Goal: Use online tool/utility: Utilize a website feature to perform a specific function

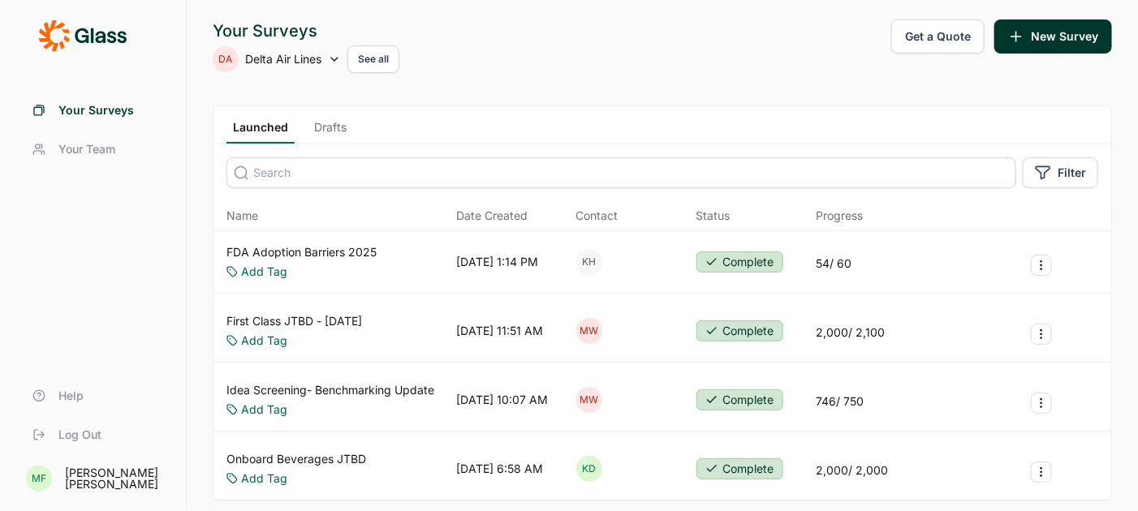
click at [333, 57] on icon at bounding box center [334, 59] width 13 height 13
type input "upstart"
click at [247, 134] on li "Upstart" at bounding box center [343, 141] width 260 height 36
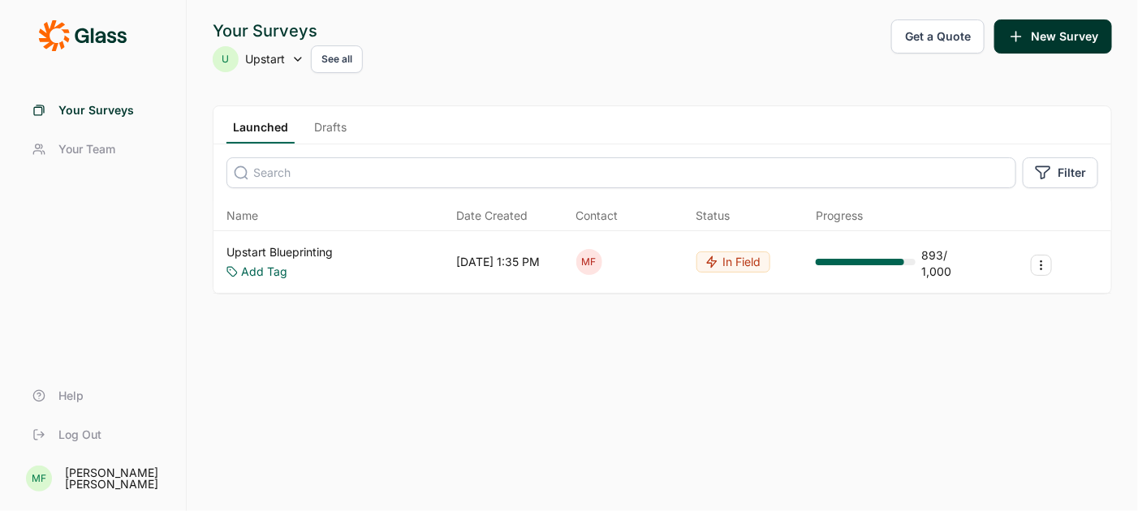
click at [301, 258] on div "Upstart Blueprinting Add Tag" at bounding box center [279, 262] width 106 height 36
click at [303, 251] on link "Upstart Blueprinting" at bounding box center [279, 252] width 106 height 16
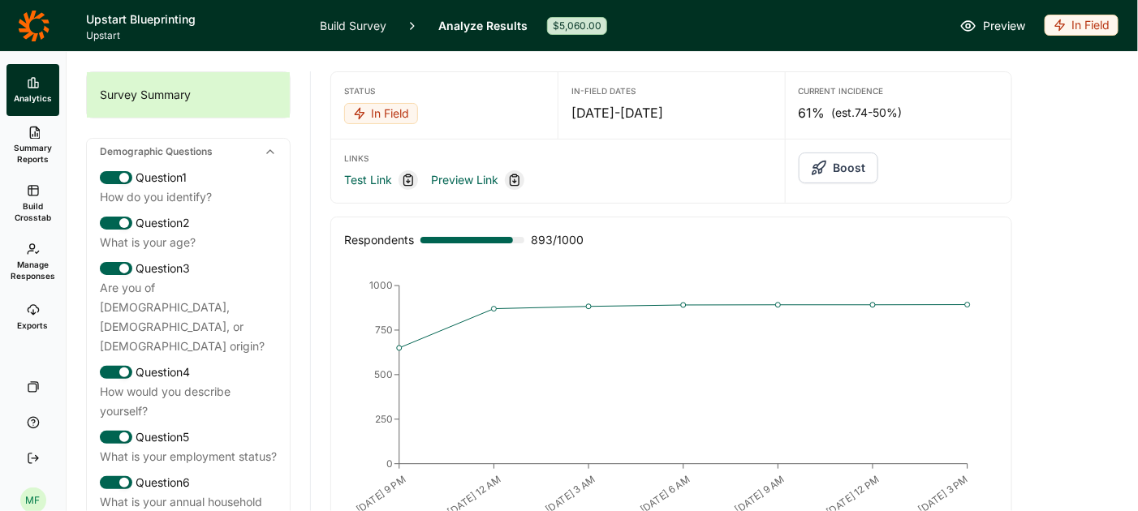
click at [32, 144] on span "Summary Reports" at bounding box center [33, 153] width 40 height 23
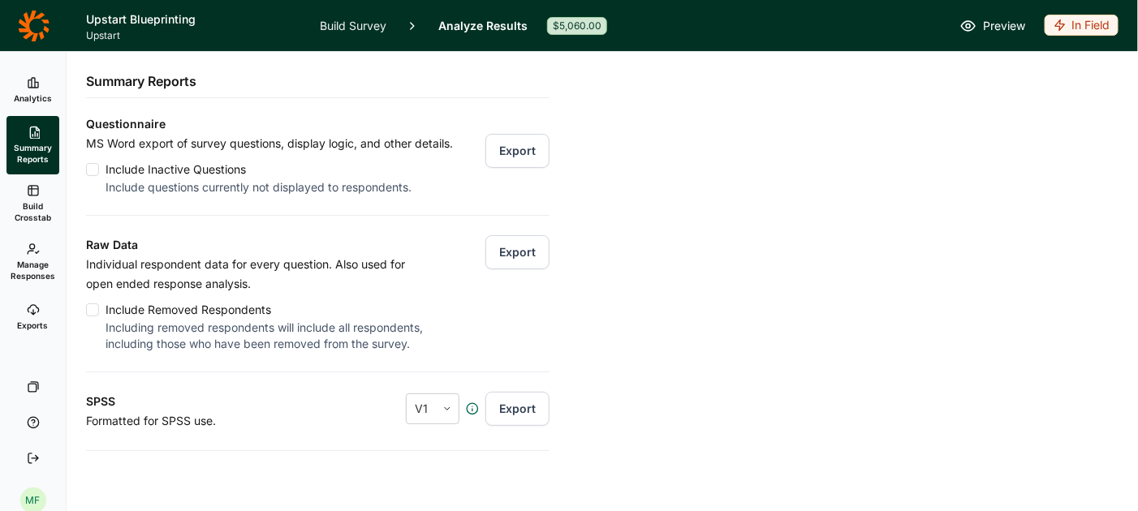
click at [525, 258] on button "Export" at bounding box center [517, 252] width 64 height 34
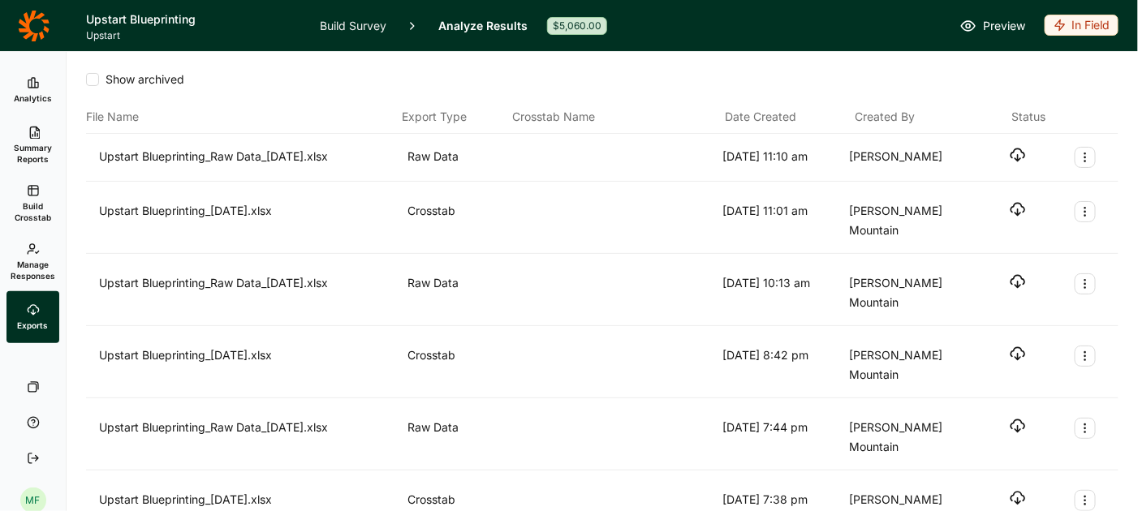
click at [1019, 153] on icon "button" at bounding box center [1018, 155] width 16 height 16
click at [37, 146] on span "Summary Reports" at bounding box center [33, 153] width 40 height 23
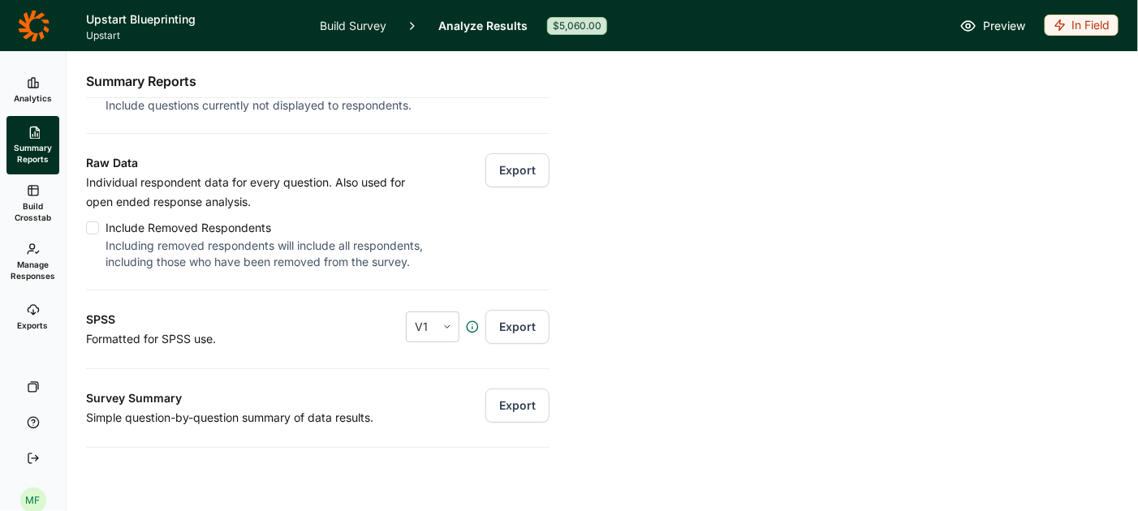
scroll to position [101, 0]
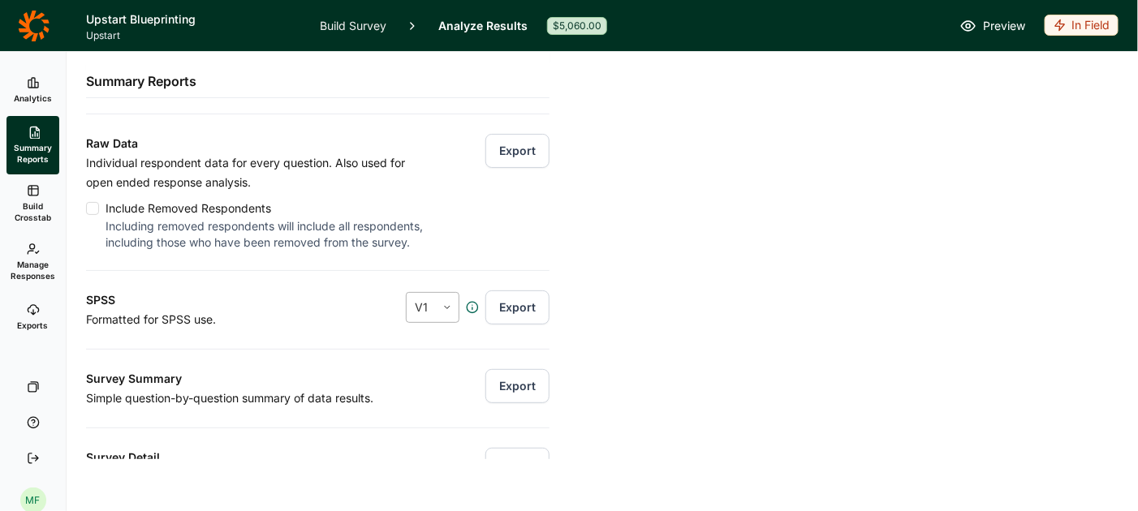
click at [448, 308] on icon at bounding box center [447, 308] width 10 height 10
click at [435, 379] on div "V2" at bounding box center [433, 381] width 54 height 32
click at [526, 308] on button "Export" at bounding box center [517, 308] width 64 height 34
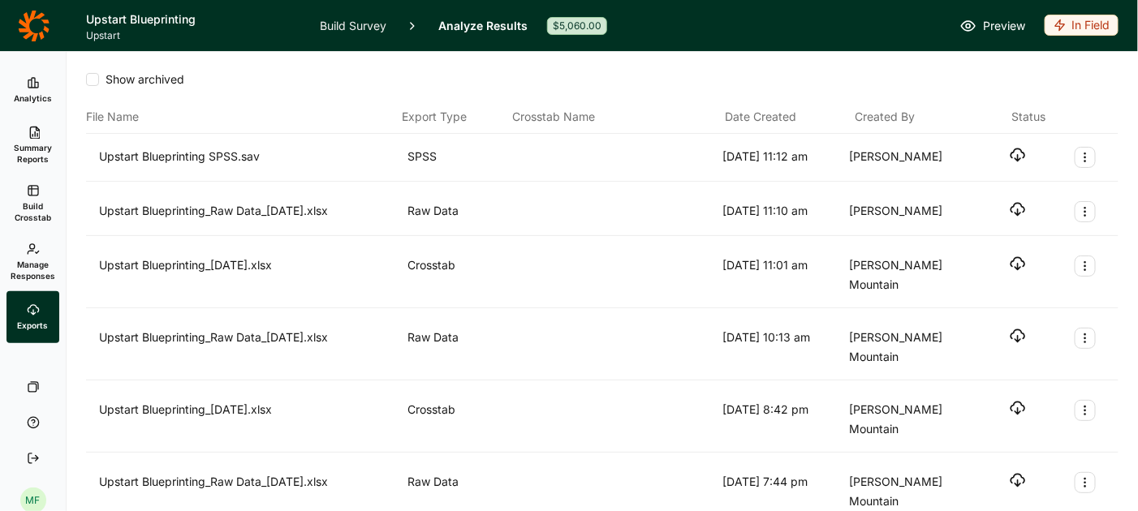
click at [1018, 153] on use "button" at bounding box center [1018, 155] width 14 height 12
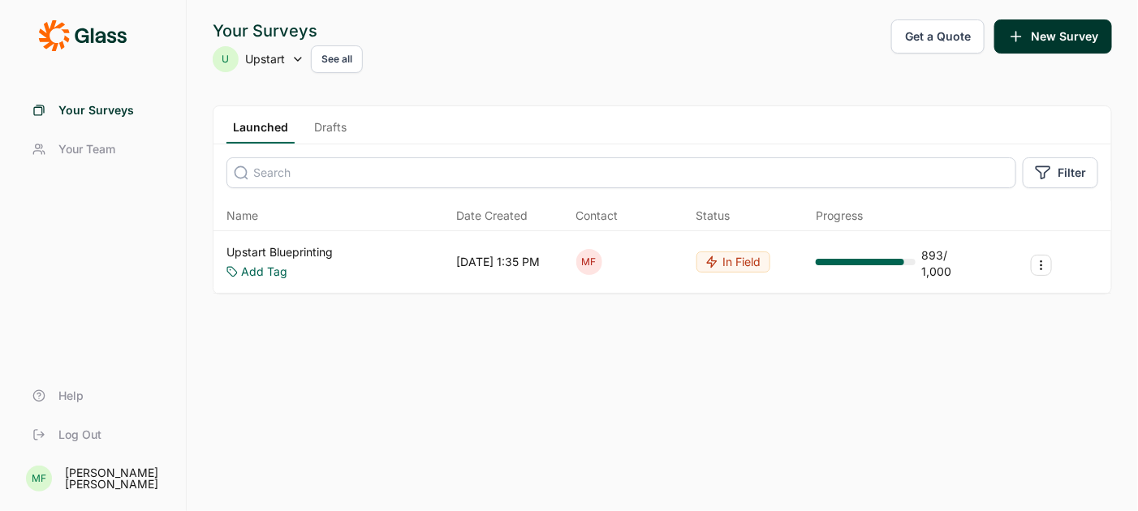
click at [291, 55] on icon at bounding box center [297, 59] width 13 height 13
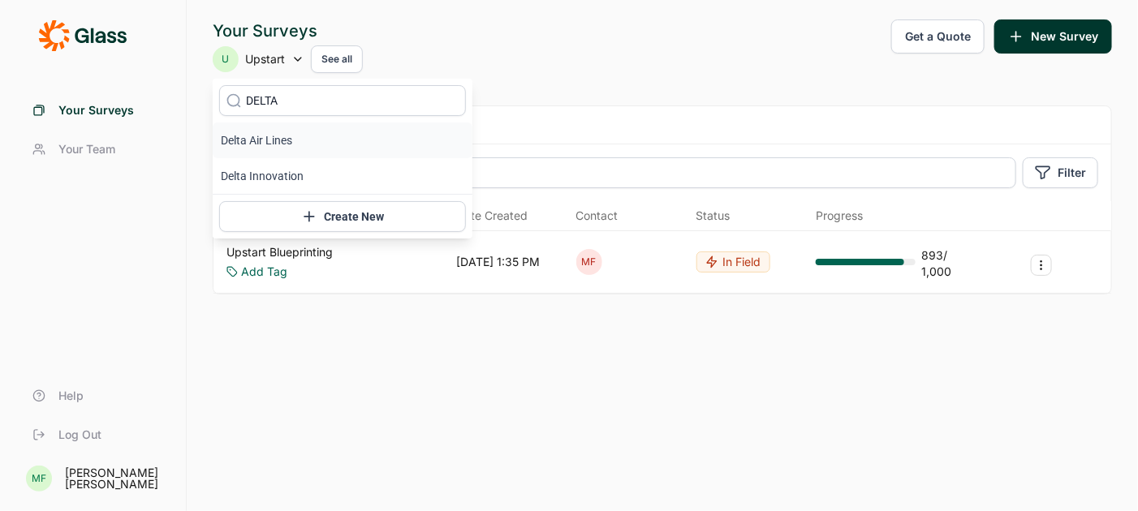
type input "DELTA"
click at [267, 140] on li "Delta Air Lines" at bounding box center [343, 141] width 260 height 36
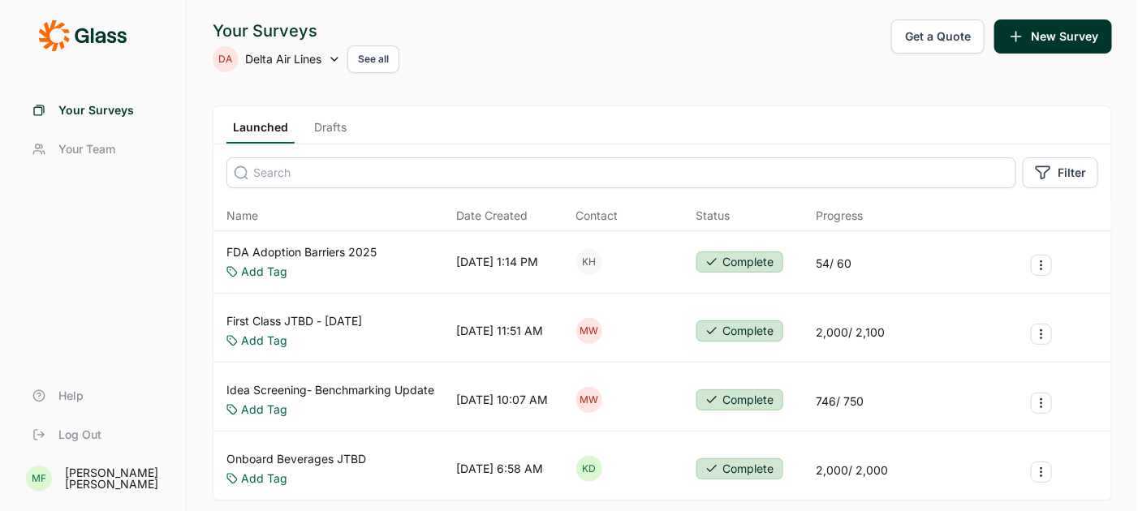
click at [329, 119] on link "Drafts" at bounding box center [330, 131] width 45 height 24
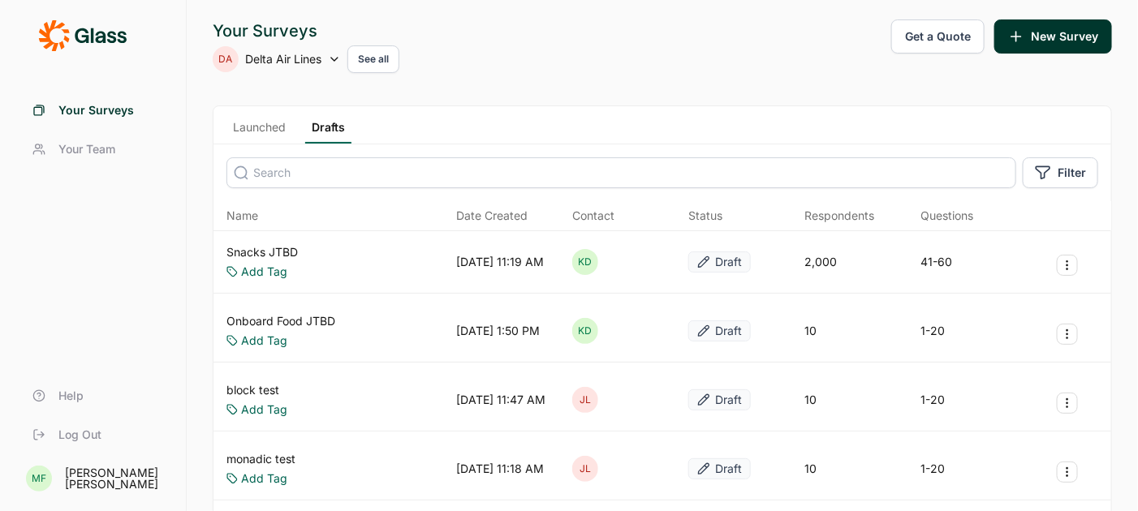
click at [263, 254] on link "Snacks JTBD" at bounding box center [261, 252] width 71 height 16
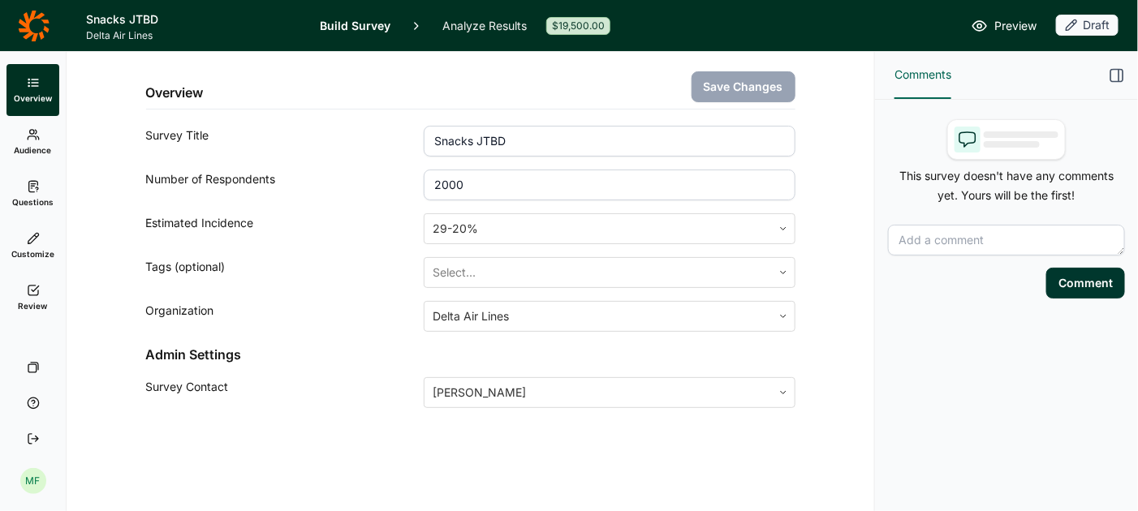
click at [481, 21] on link "Analyze Results" at bounding box center [484, 25] width 84 height 51
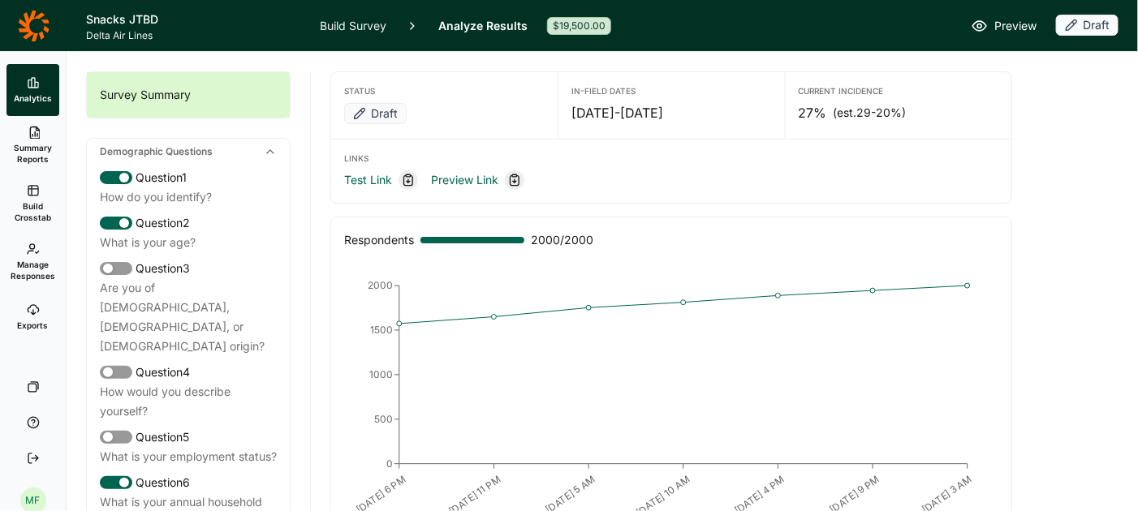
click at [36, 208] on span "Build Crosstab" at bounding box center [33, 211] width 40 height 23
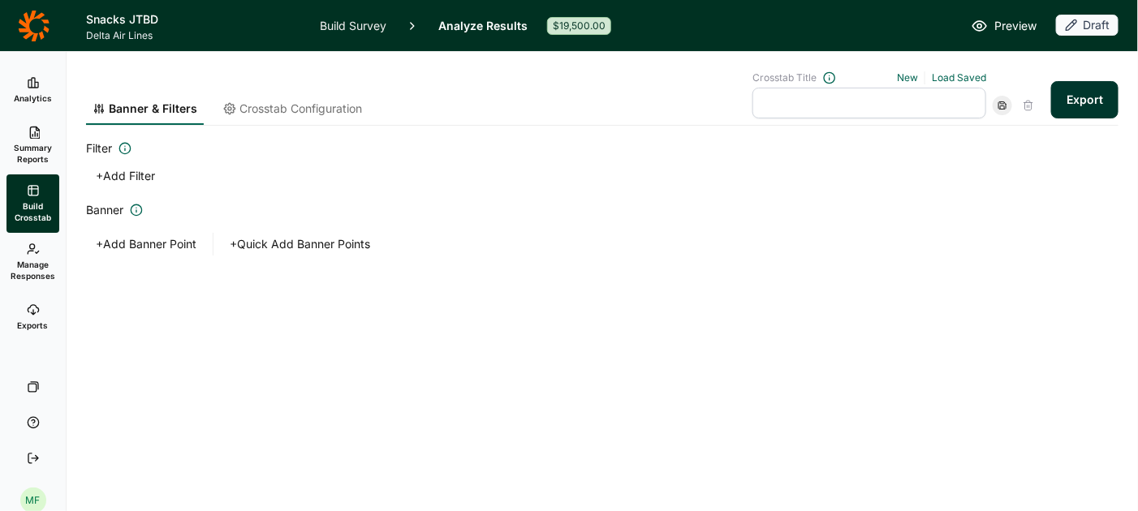
click at [315, 108] on span "Crosstab Configuration" at bounding box center [300, 109] width 123 height 16
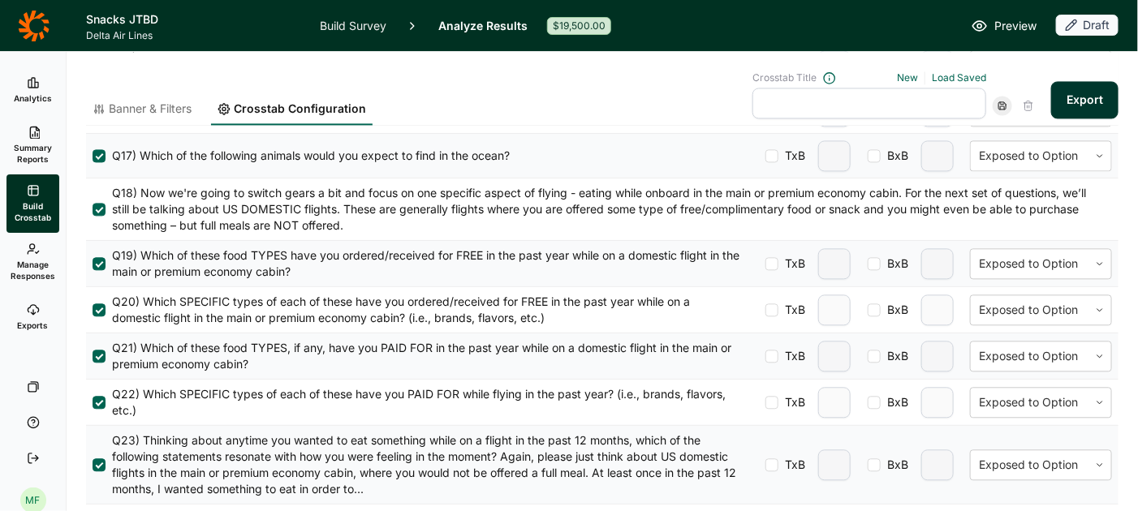
scroll to position [1327, 0]
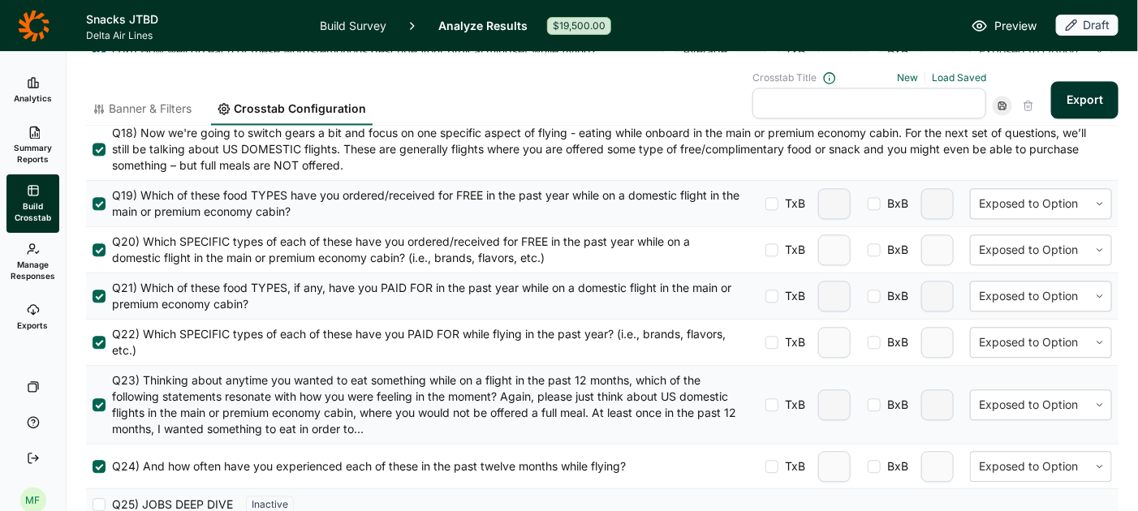
click at [187, 106] on span "Banner & Filters" at bounding box center [150, 109] width 83 height 16
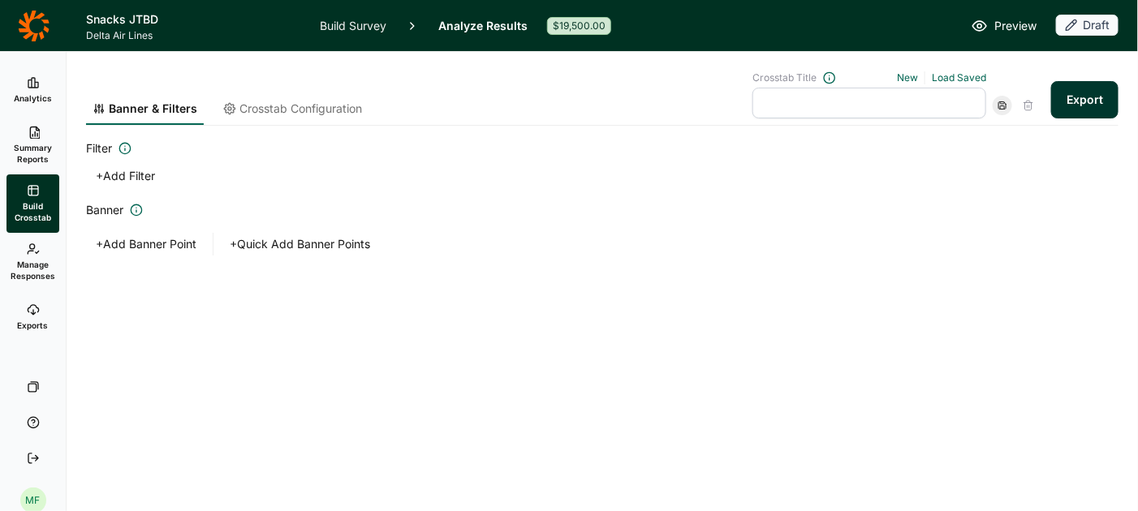
click at [912, 100] on input "text" at bounding box center [869, 103] width 234 height 31
click at [950, 74] on link "Load Saved" at bounding box center [959, 77] width 54 height 12
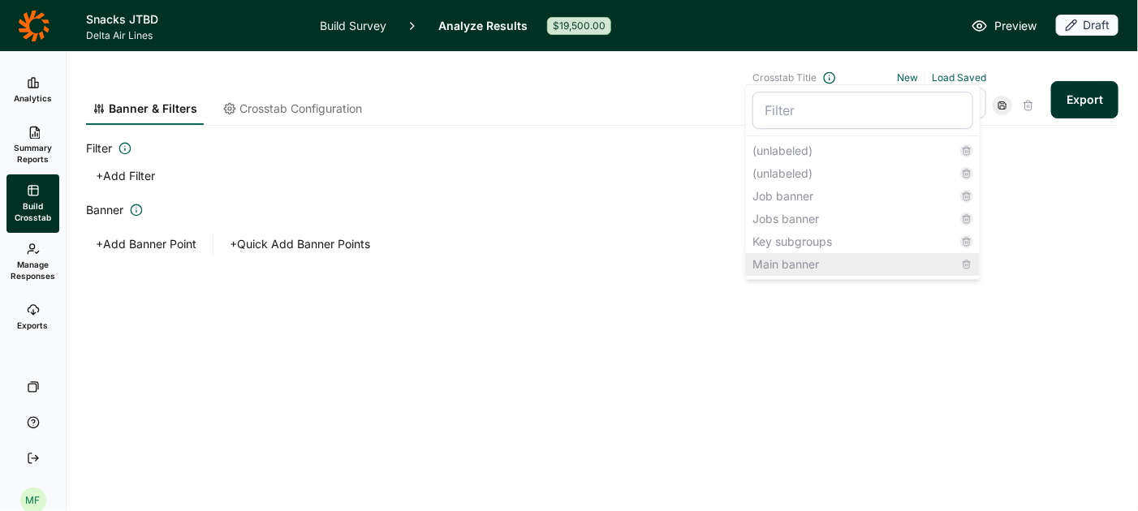
click at [778, 262] on div "Main banner" at bounding box center [863, 264] width 234 height 23
type input "Main banner"
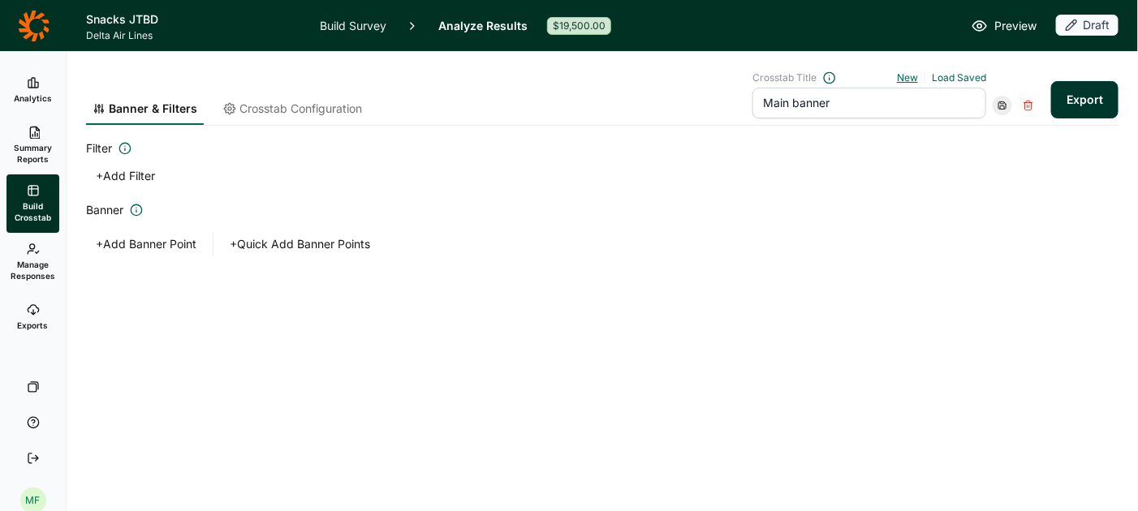
click at [906, 77] on link "New" at bounding box center [907, 77] width 21 height 12
click at [843, 106] on input "text" at bounding box center [869, 103] width 234 height 31
type input "MAIN PLUS BOUGHT ONBOARD IN P12M"
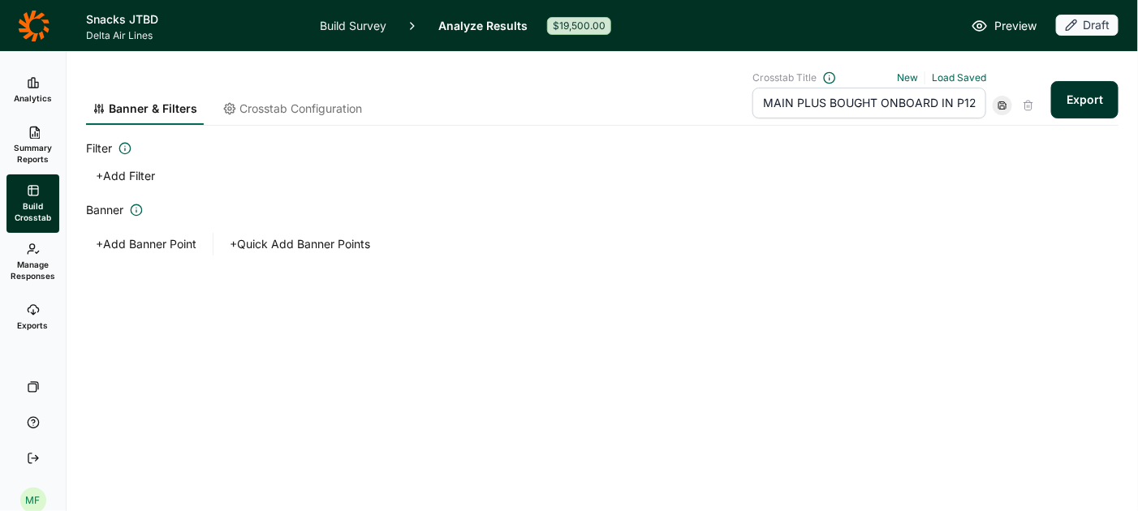
click at [1000, 105] on use at bounding box center [1002, 105] width 7 height 7
click at [177, 244] on button "+ Add Banner Point" at bounding box center [146, 244] width 120 height 23
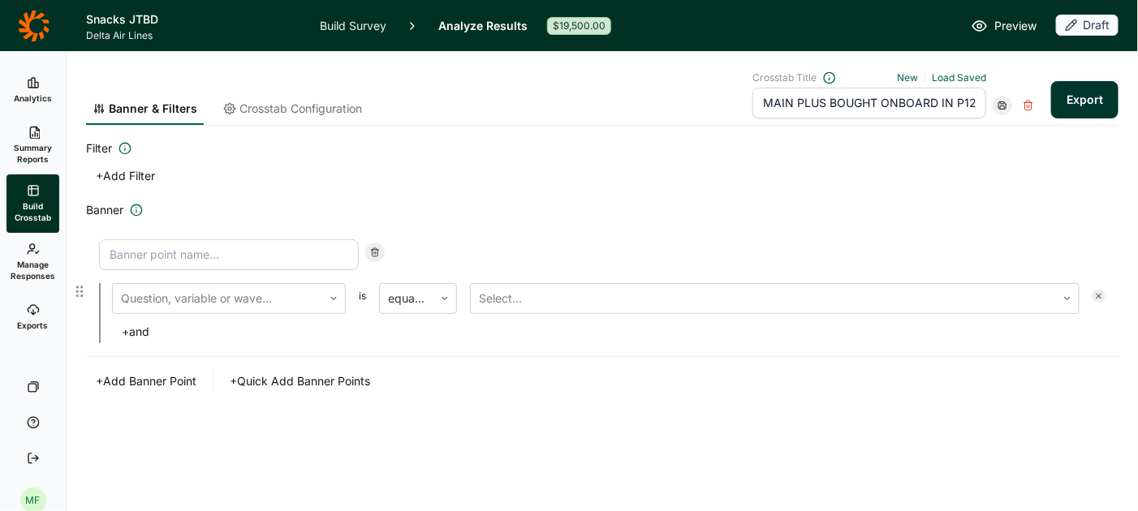
click at [248, 256] on input at bounding box center [229, 254] width 260 height 31
type input "O"
type input "P12M ONBOARD BUYERS"
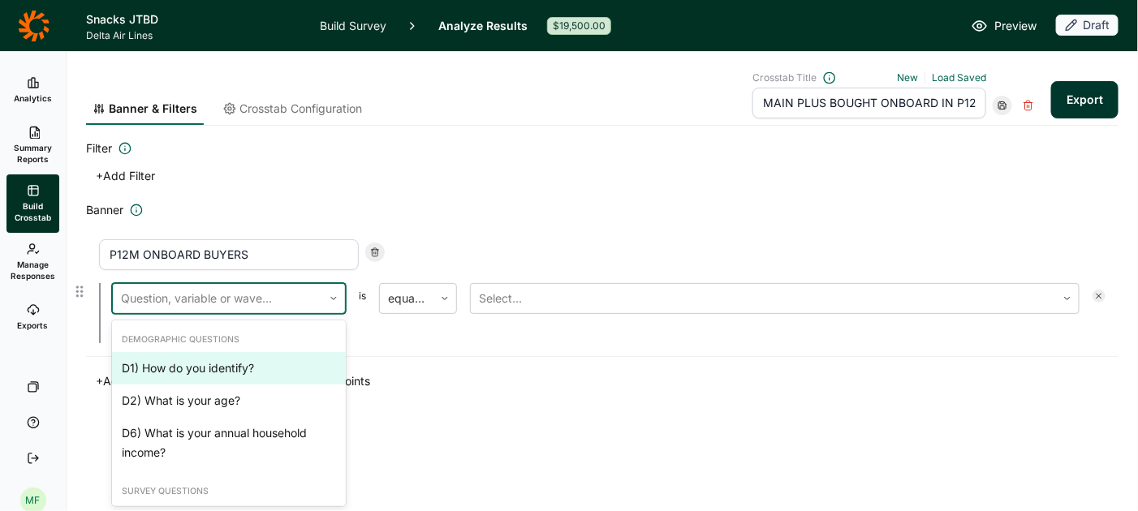
click at [252, 299] on div at bounding box center [217, 298] width 193 height 23
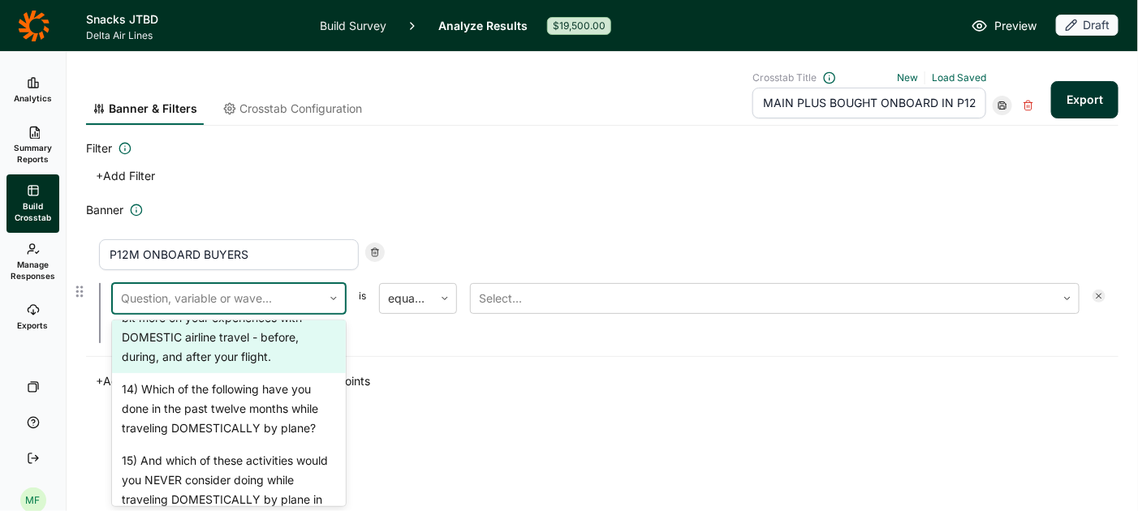
scroll to position [625, 0]
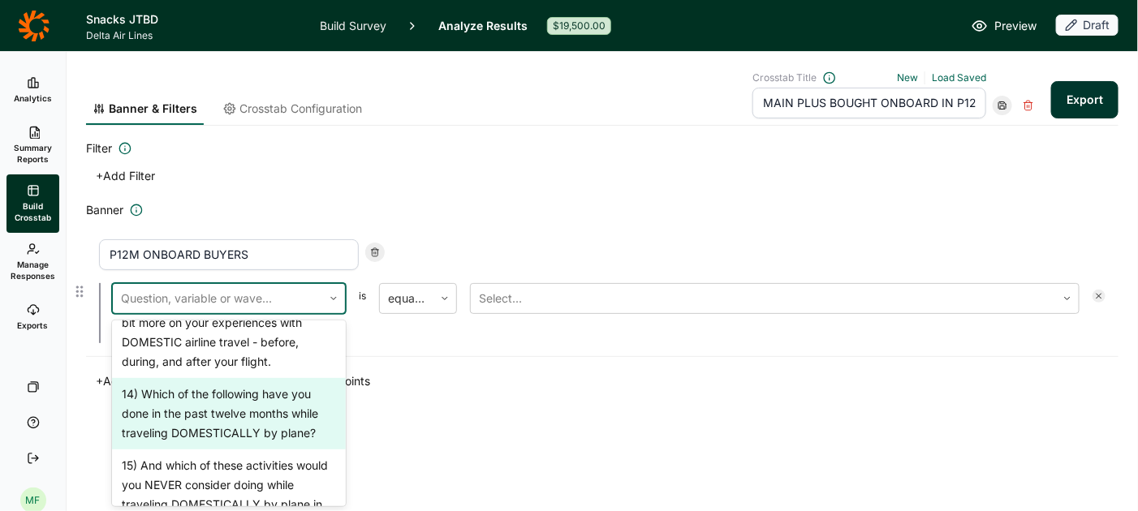
click at [221, 378] on div "14) Which of the following have you done in the past twelve months while travel…" at bounding box center [229, 413] width 234 height 71
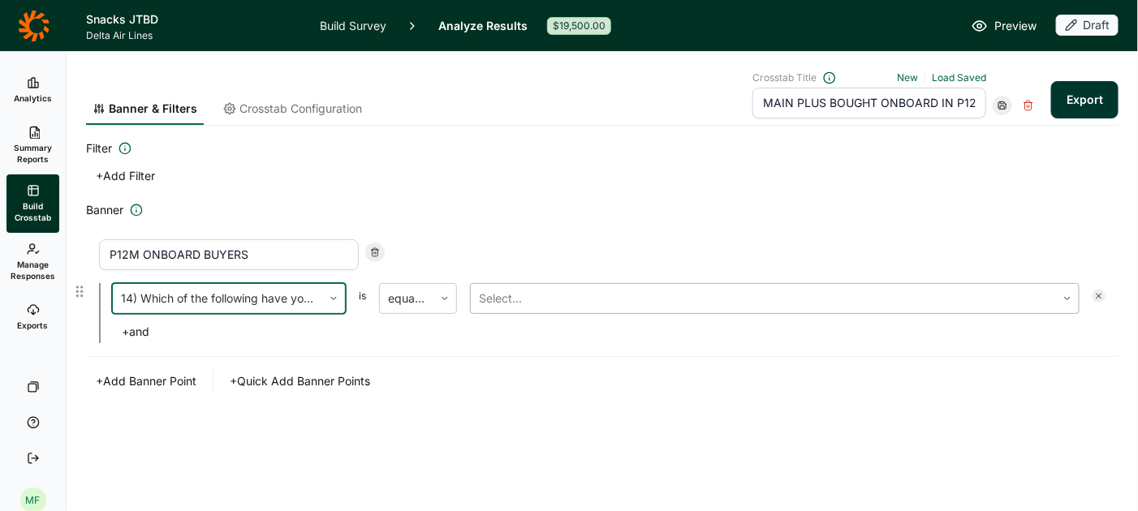
click at [515, 300] on div at bounding box center [763, 298] width 569 height 23
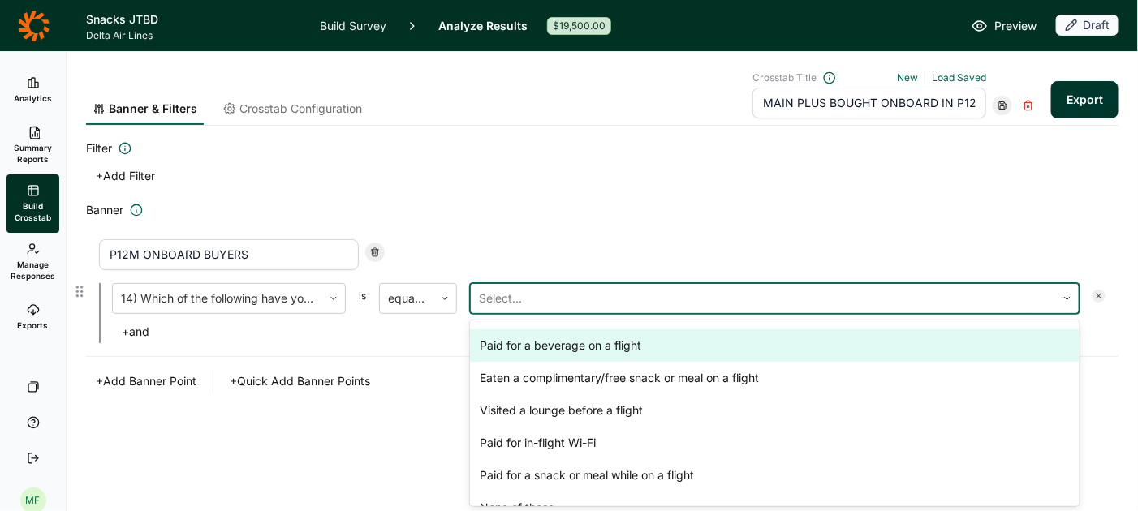
scroll to position [48, 0]
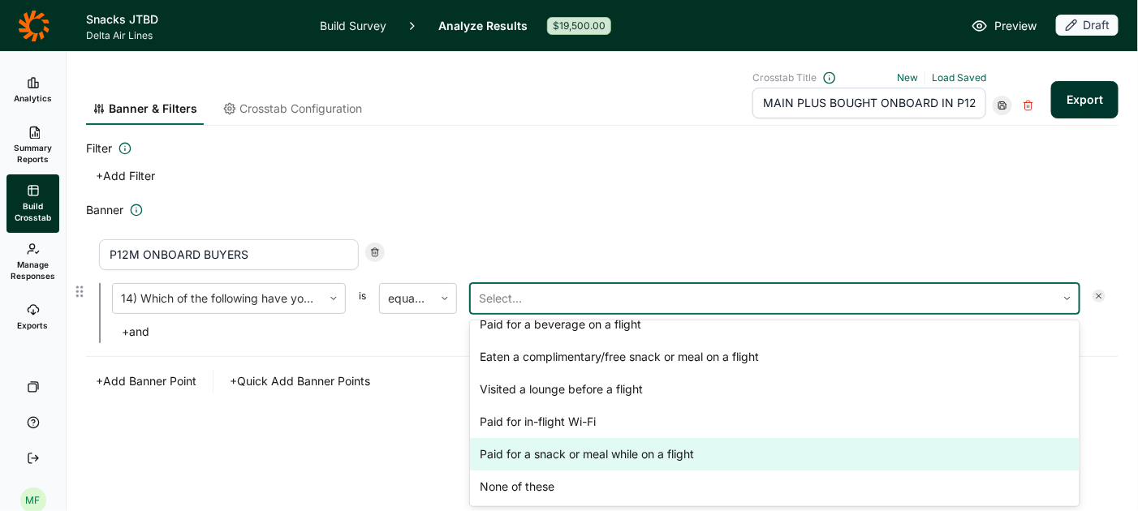
click at [584, 450] on div "Paid for a snack or meal while on a flight" at bounding box center [775, 454] width 610 height 32
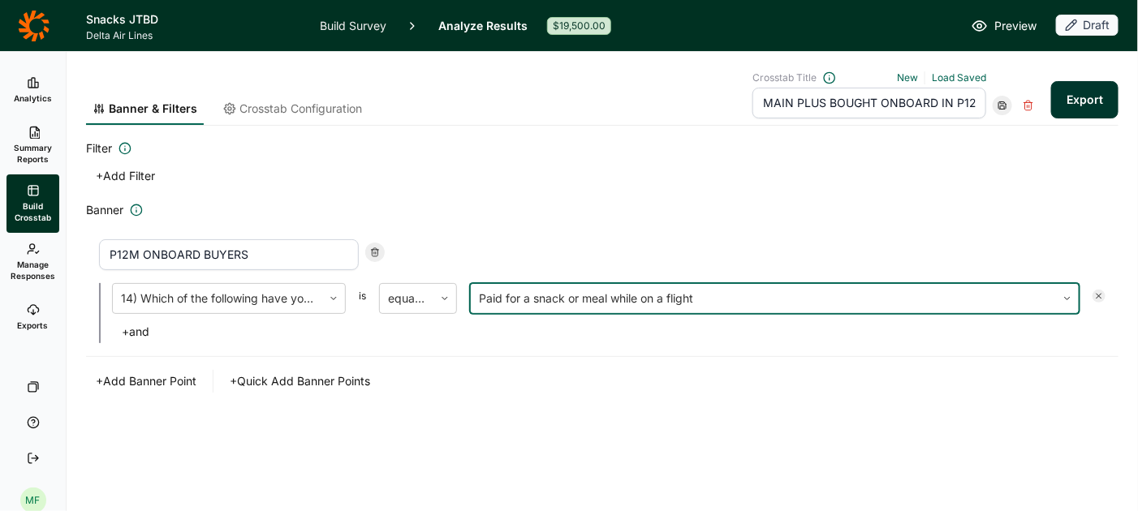
click at [1002, 105] on use at bounding box center [1002, 105] width 7 height 7
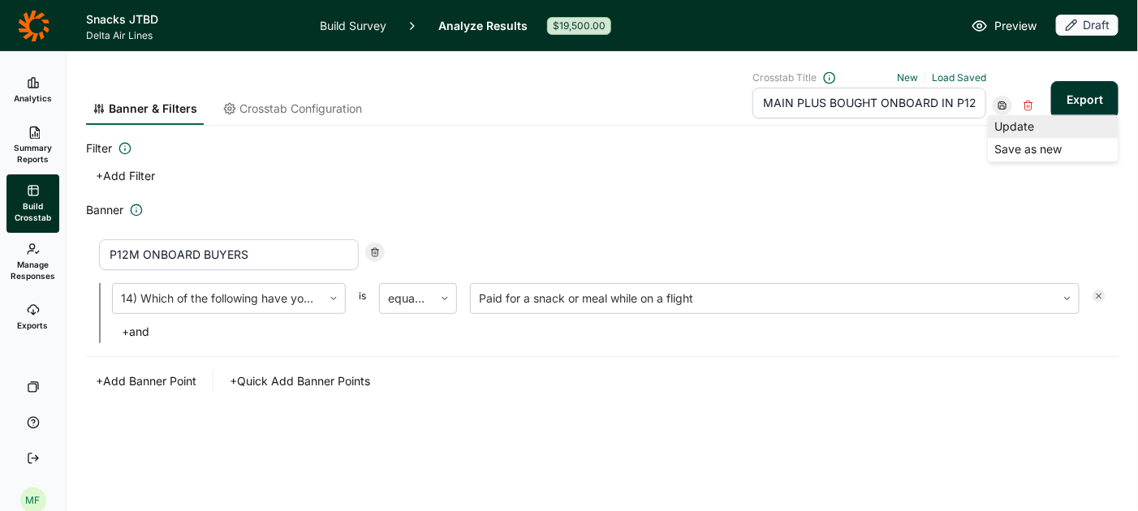
click at [1016, 129] on div "Update" at bounding box center [1054, 127] width 130 height 23
click at [1091, 97] on button "Export" at bounding box center [1084, 99] width 67 height 37
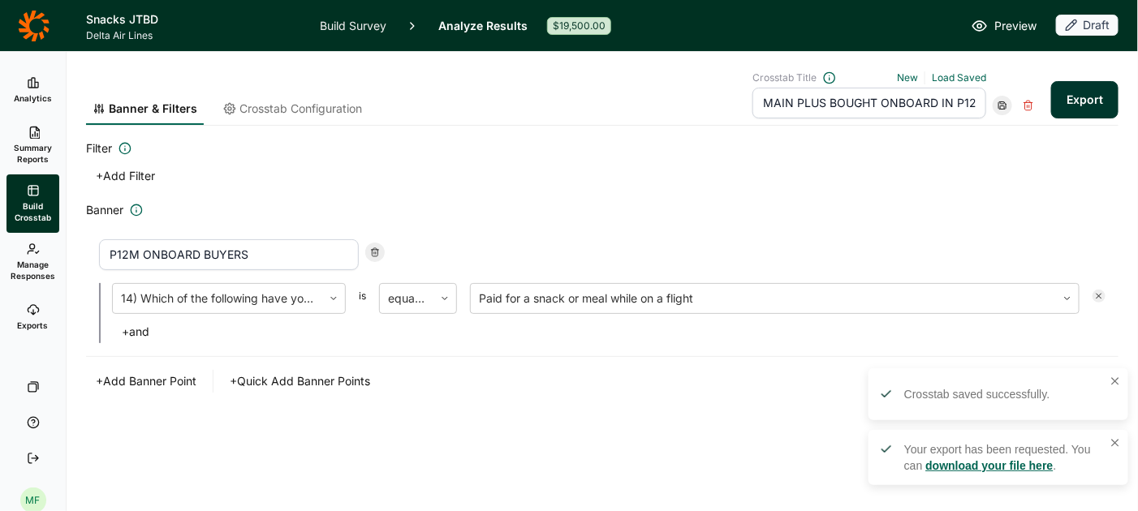
click at [988, 465] on link "download your file here" at bounding box center [988, 465] width 127 height 13
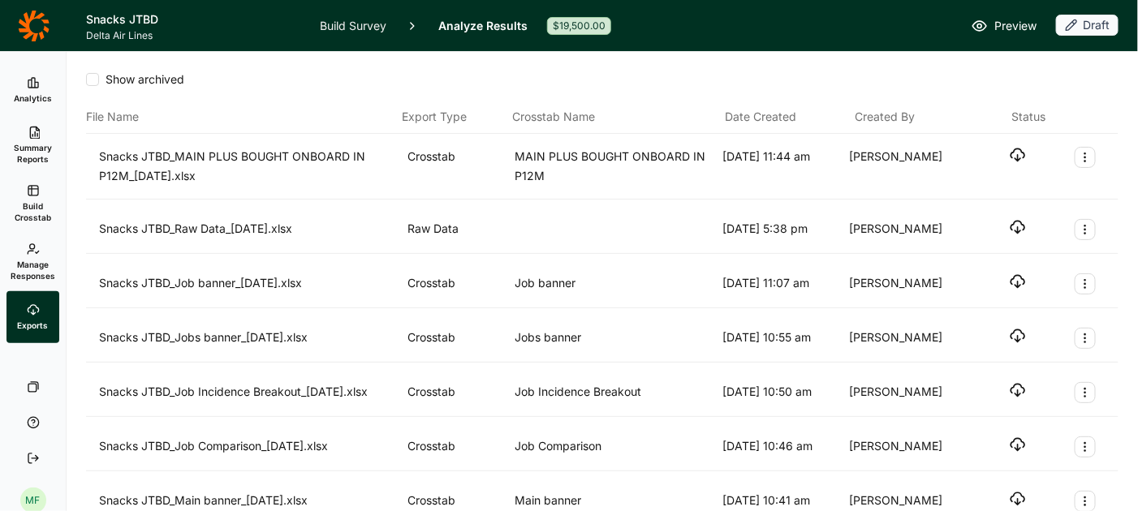
click at [1022, 153] on icon "button" at bounding box center [1018, 155] width 16 height 16
